Goal: Transaction & Acquisition: Purchase product/service

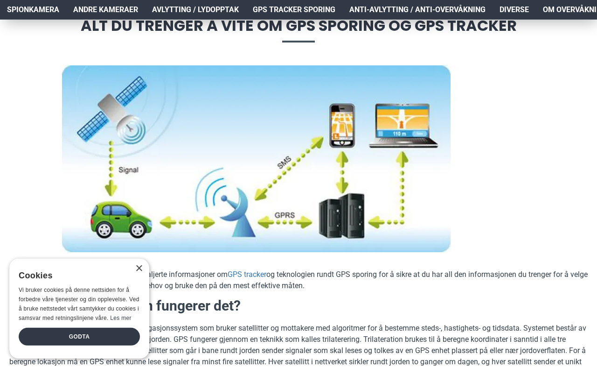
scroll to position [105, 0]
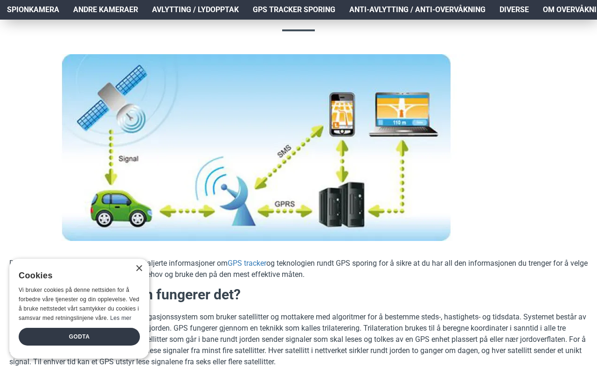
click at [80, 345] on div "Godta" at bounding box center [79, 337] width 121 height 18
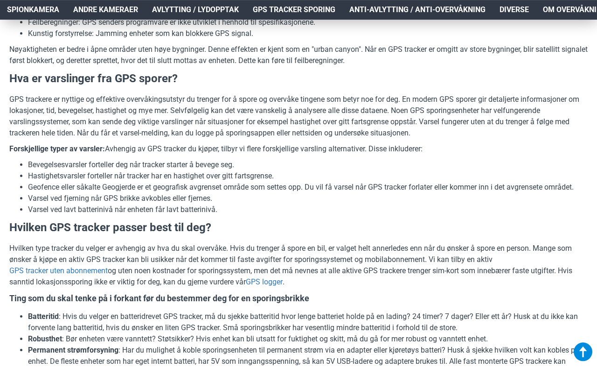
scroll to position [1581, 0]
click at [63, 273] on link "GPS tracker uten abonnement" at bounding box center [58, 270] width 98 height 11
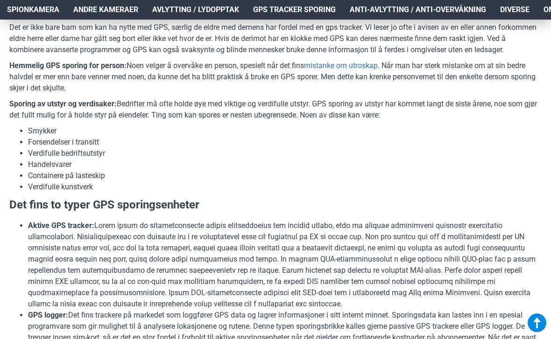
scroll to position [1228, 0]
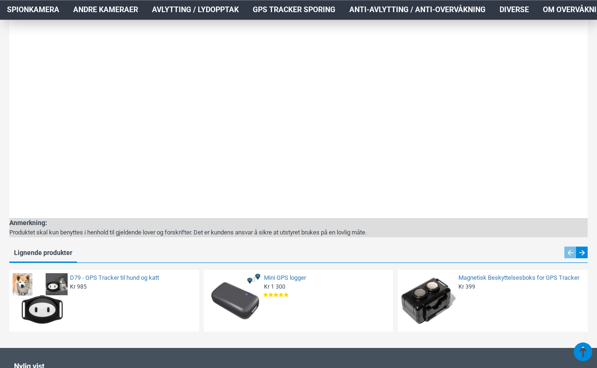
scroll to position [1371, 0]
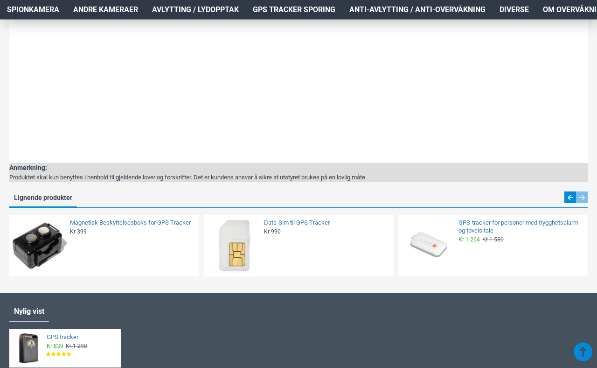
click at [61, 232] on img at bounding box center [40, 245] width 55 height 55
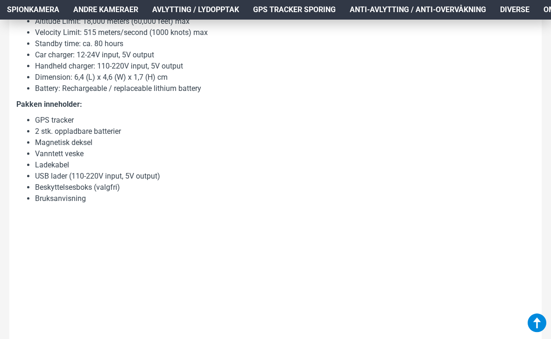
scroll to position [1031, 0]
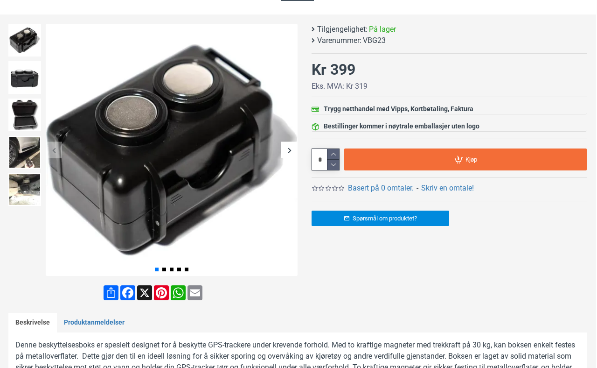
scroll to position [112, 0]
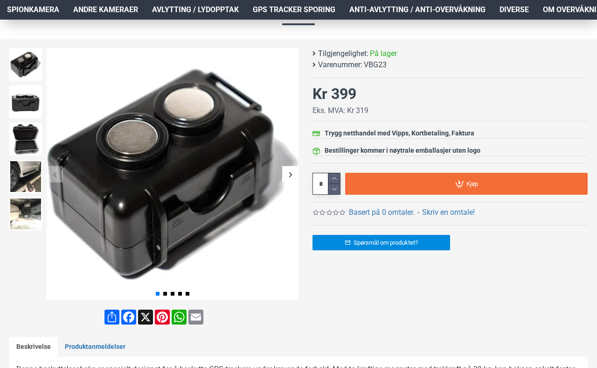
click at [80, 219] on img at bounding box center [173, 174] width 252 height 252
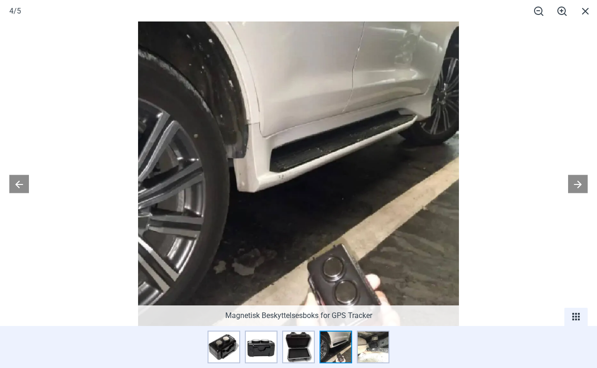
click at [550, 13] on span at bounding box center [585, 11] width 23 height 22
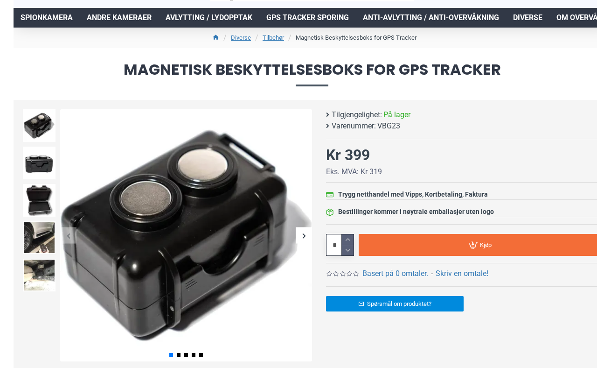
scroll to position [0, 0]
